Goal: Information Seeking & Learning: Find specific fact

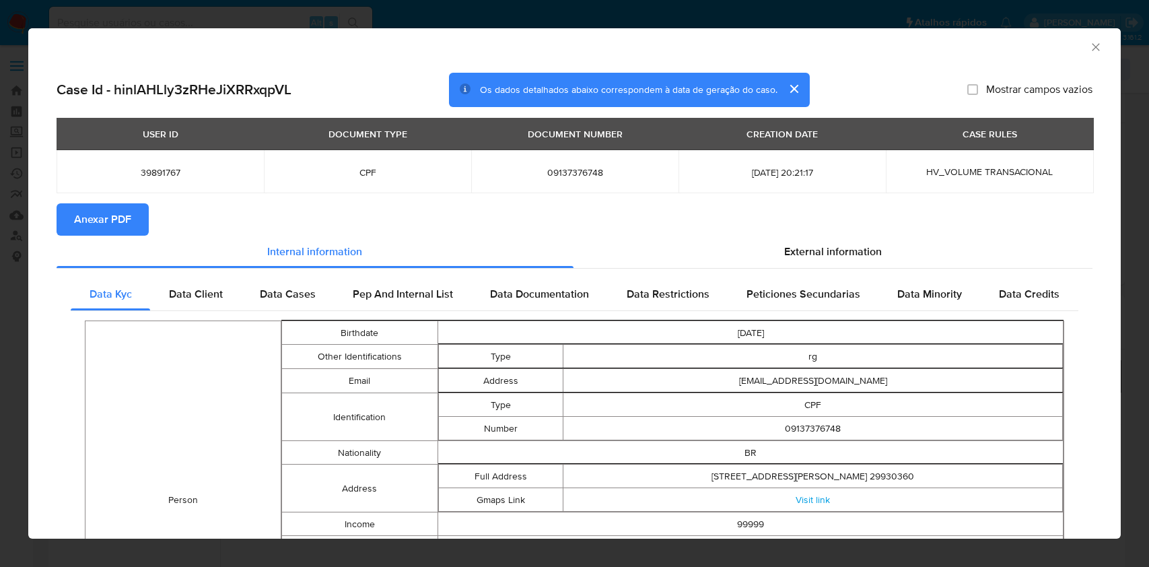
select select "10"
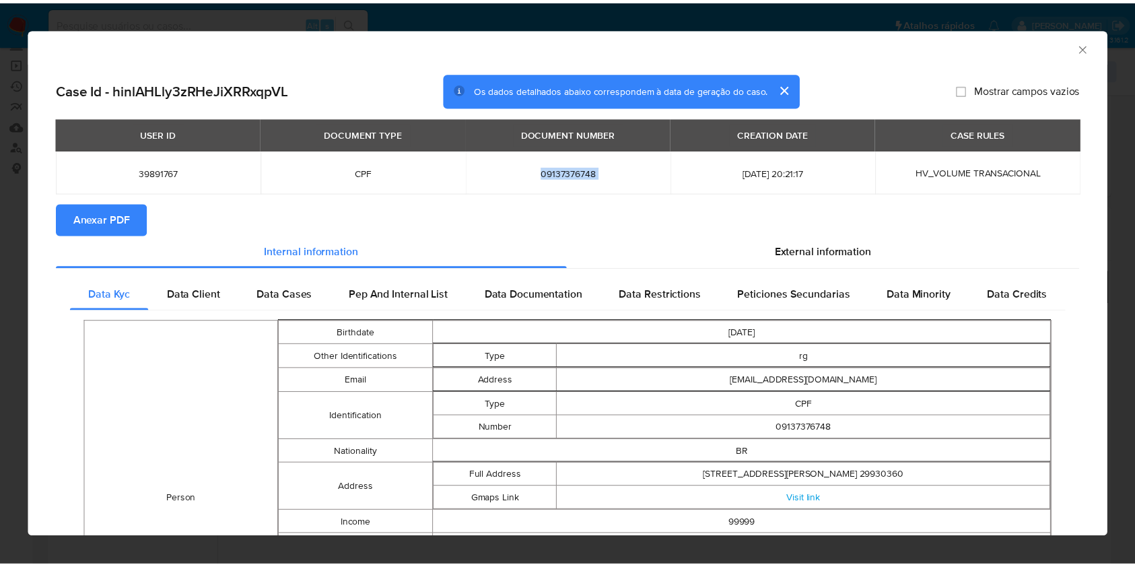
scroll to position [90, 0]
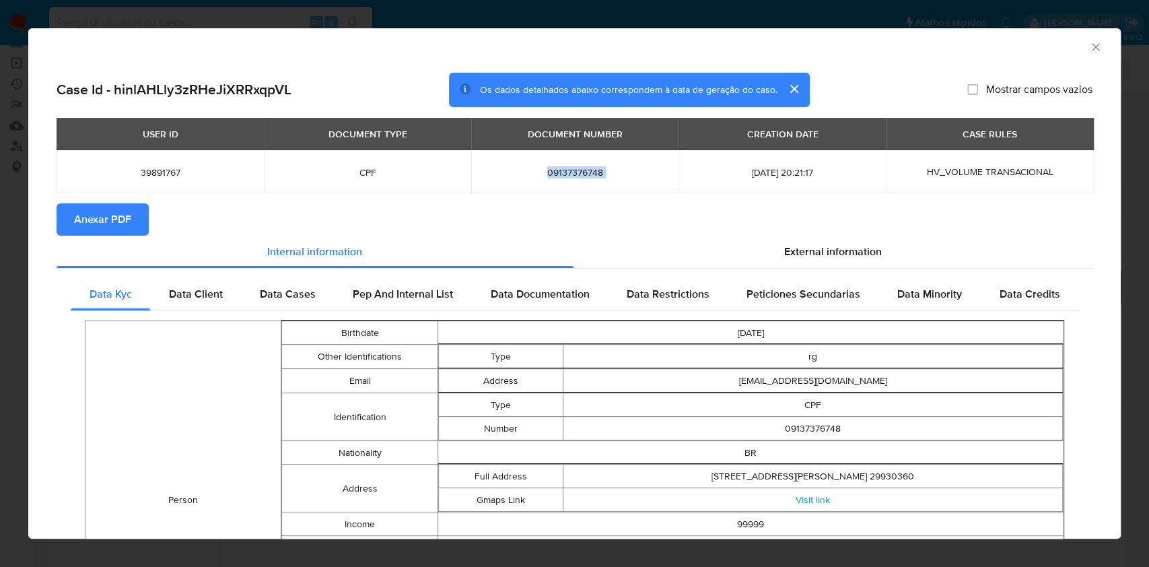
click at [1092, 46] on icon "Fechar a janela" at bounding box center [1095, 46] width 7 height 7
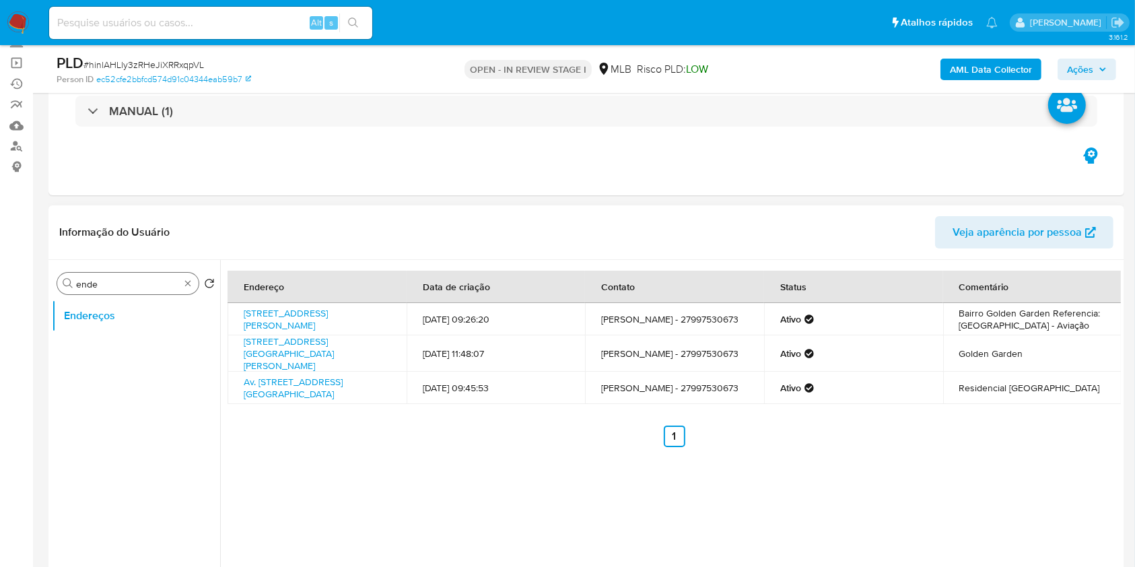
click at [188, 289] on div "Procurar ende" at bounding box center [127, 284] width 141 height 22
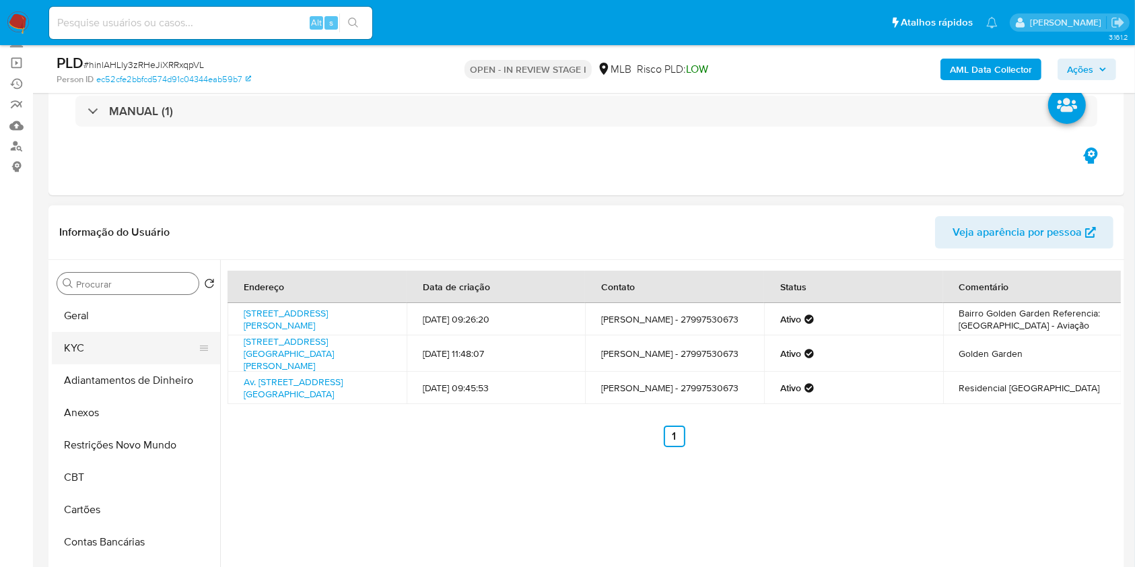
click at [139, 349] on button "KYC" at bounding box center [130, 348] width 157 height 32
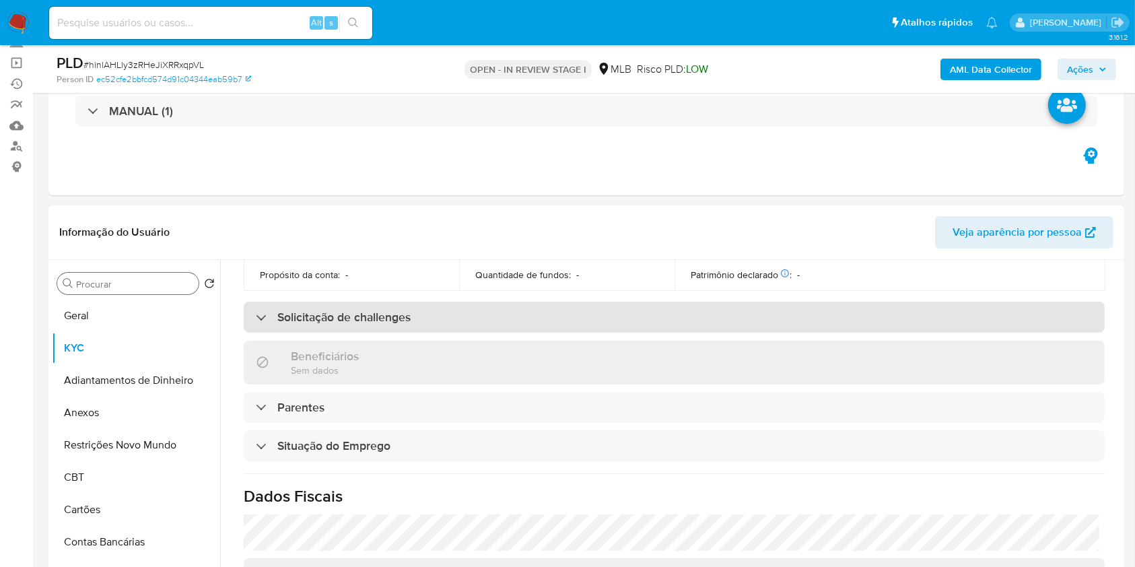
scroll to position [448, 0]
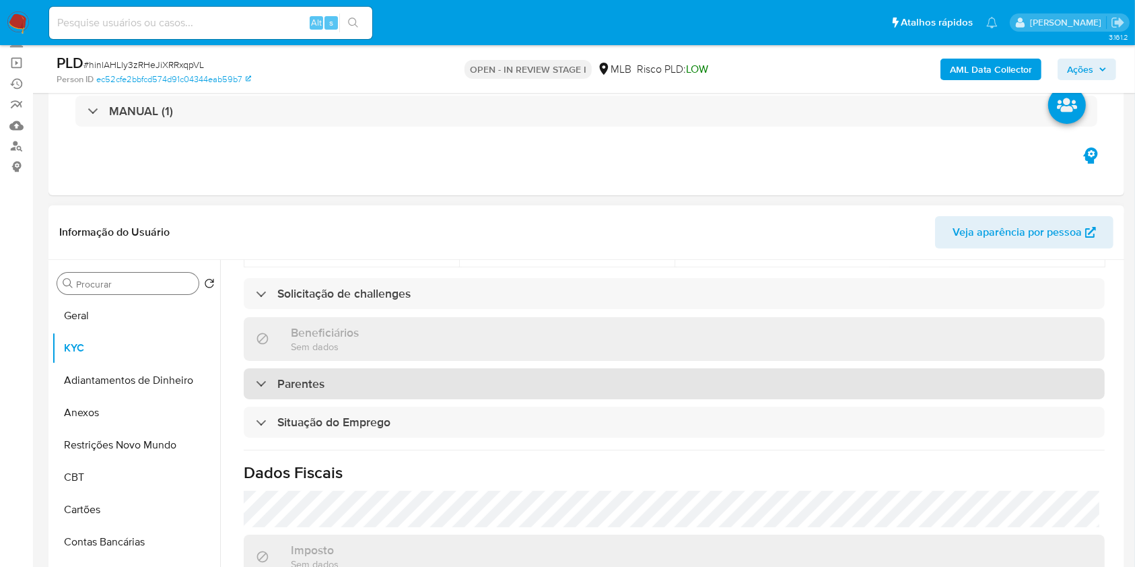
click at [487, 376] on div "Parentes" at bounding box center [674, 383] width 861 height 31
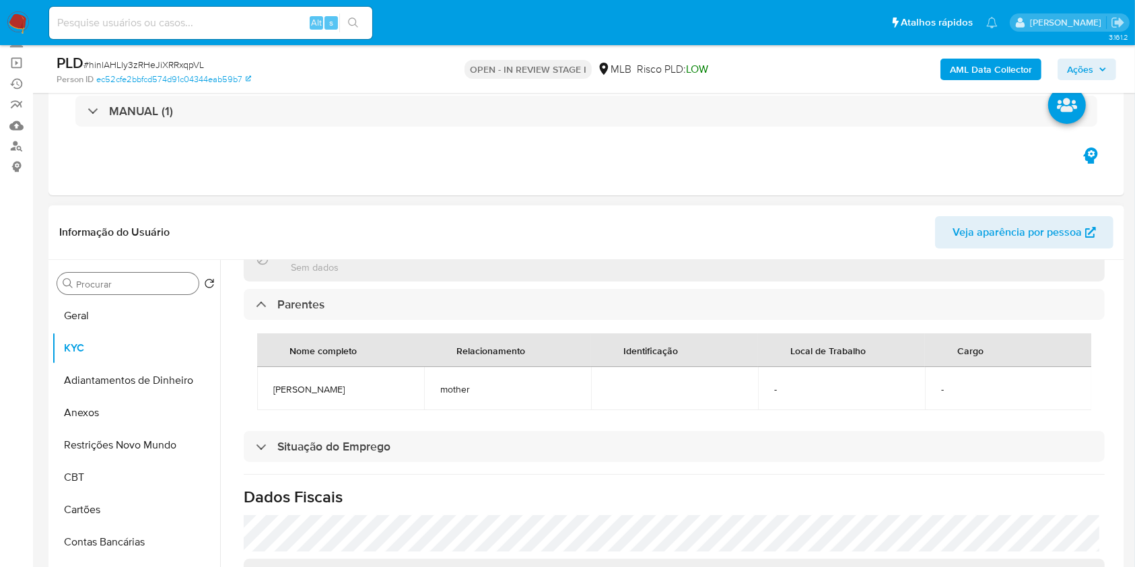
scroll to position [628, 0]
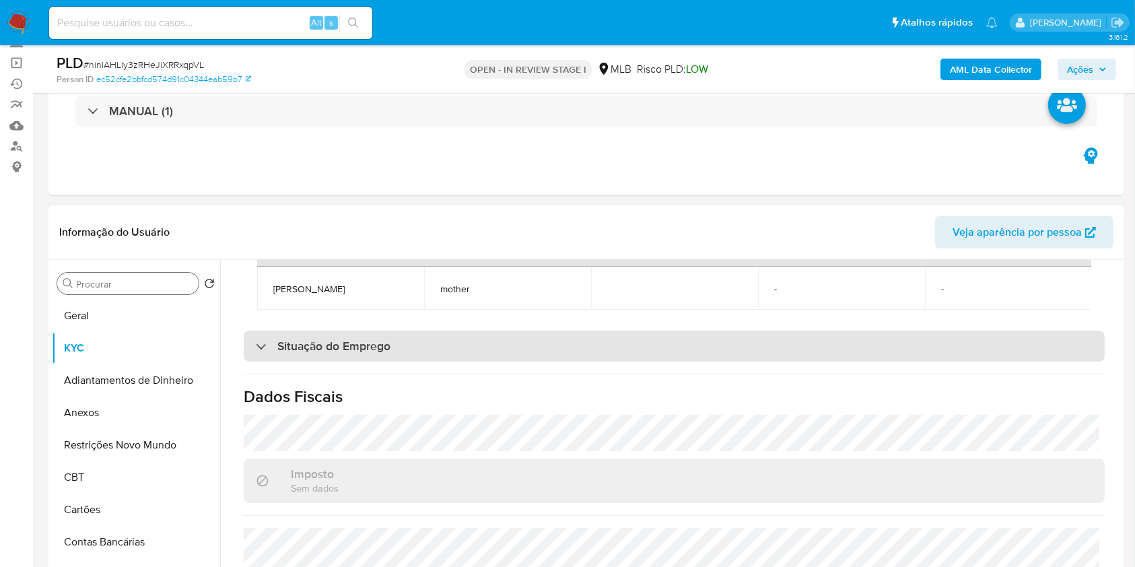
click at [423, 355] on div "Situação do Emprego" at bounding box center [674, 345] width 861 height 31
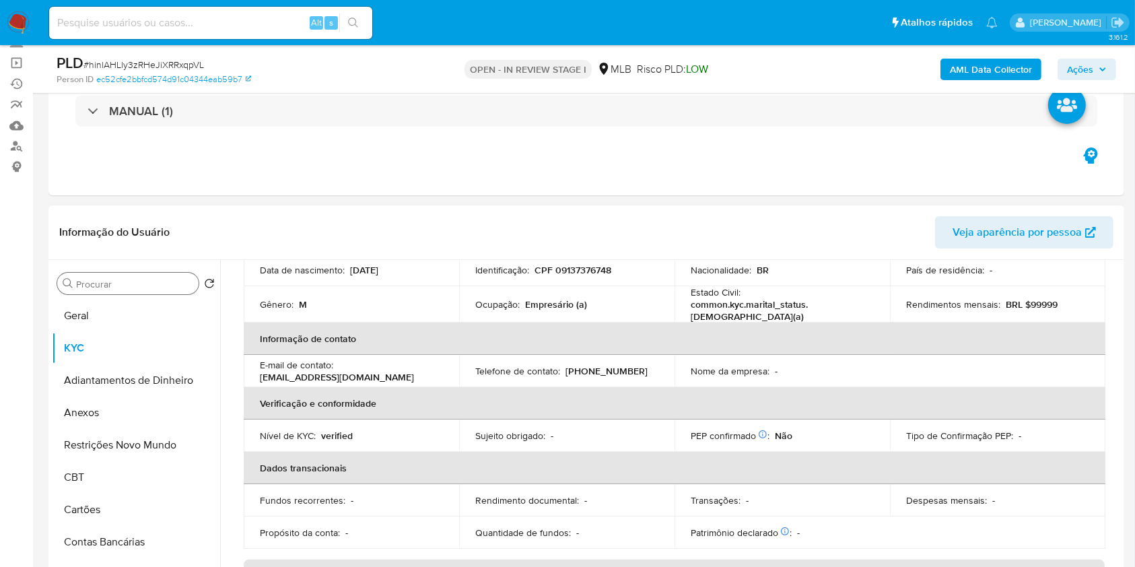
scroll to position [77, 0]
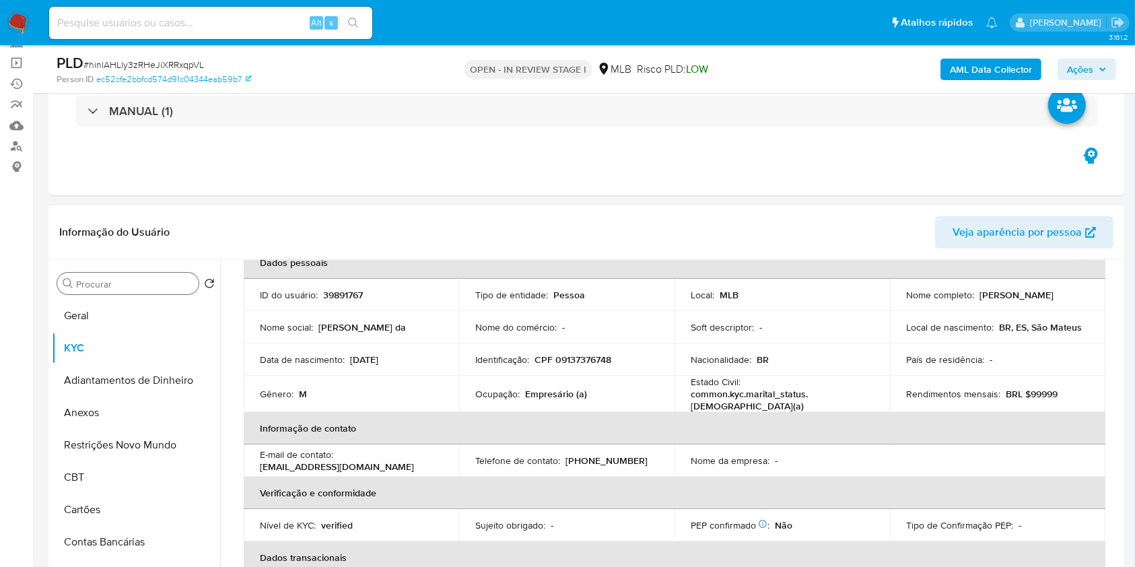
click at [565, 357] on p "CPF 09137376748" at bounding box center [572, 359] width 77 height 12
copy p "09137376748"
click at [167, 280] on input "ende" at bounding box center [134, 284] width 117 height 12
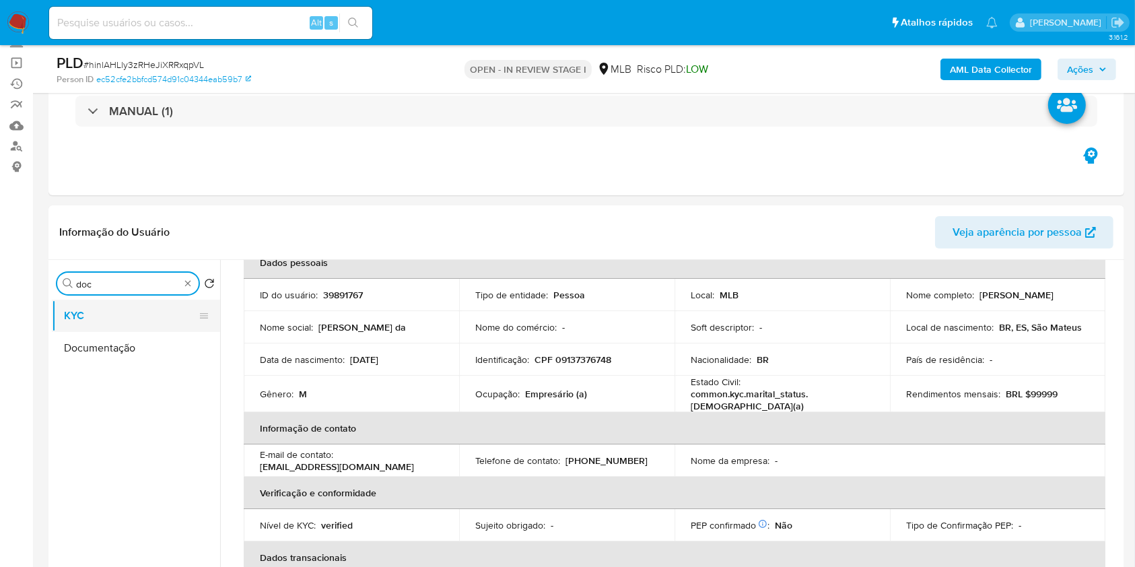
type input "doc"
click at [140, 330] on button "KYC" at bounding box center [130, 315] width 157 height 32
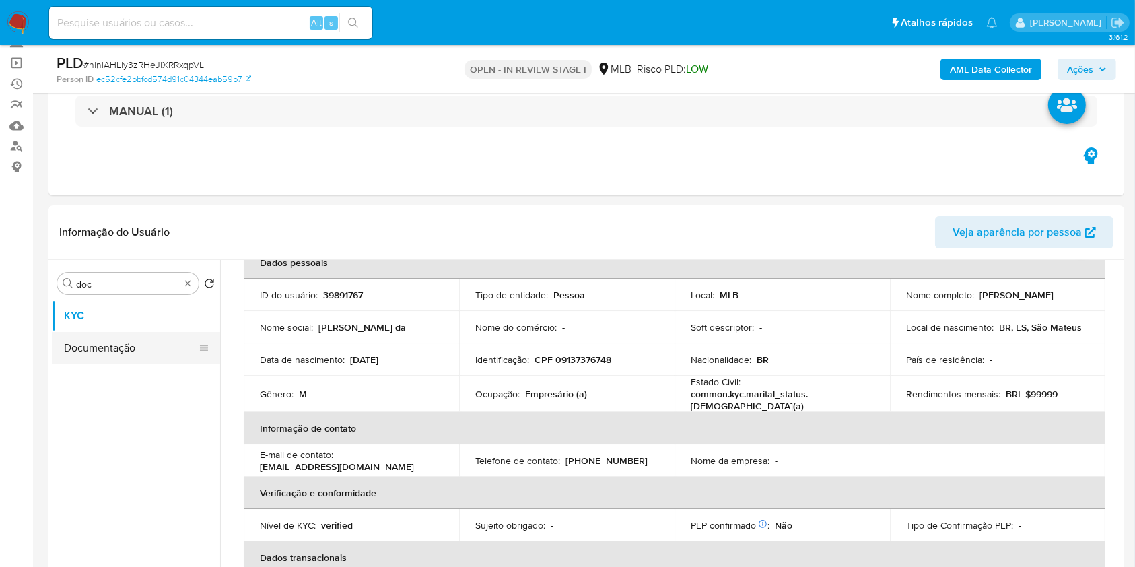
click at [143, 347] on button "Documentação" at bounding box center [130, 348] width 157 height 32
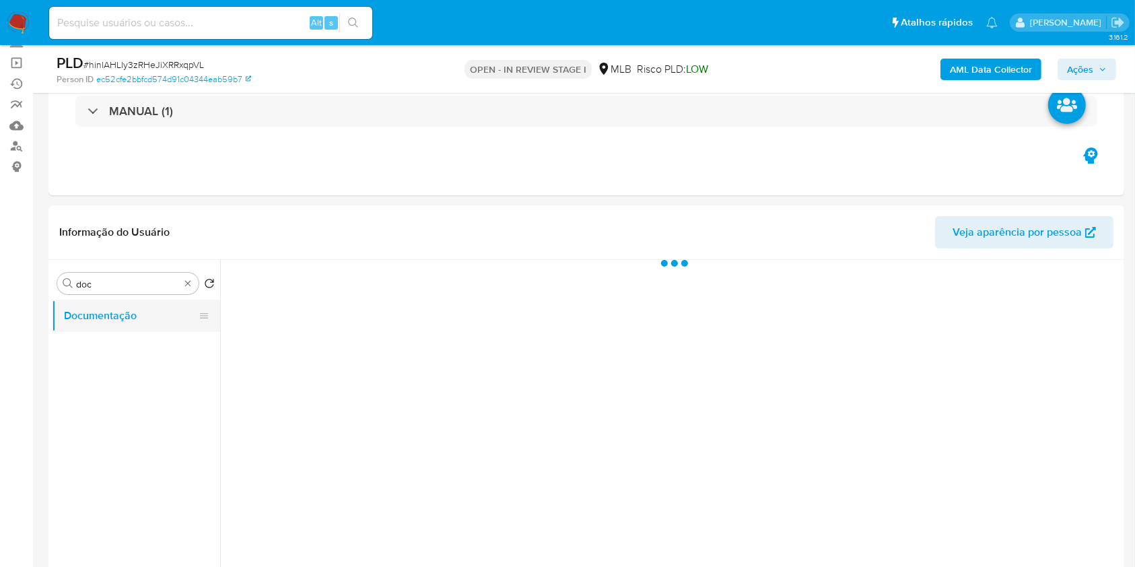
scroll to position [0, 0]
